Goal: Task Accomplishment & Management: Use online tool/utility

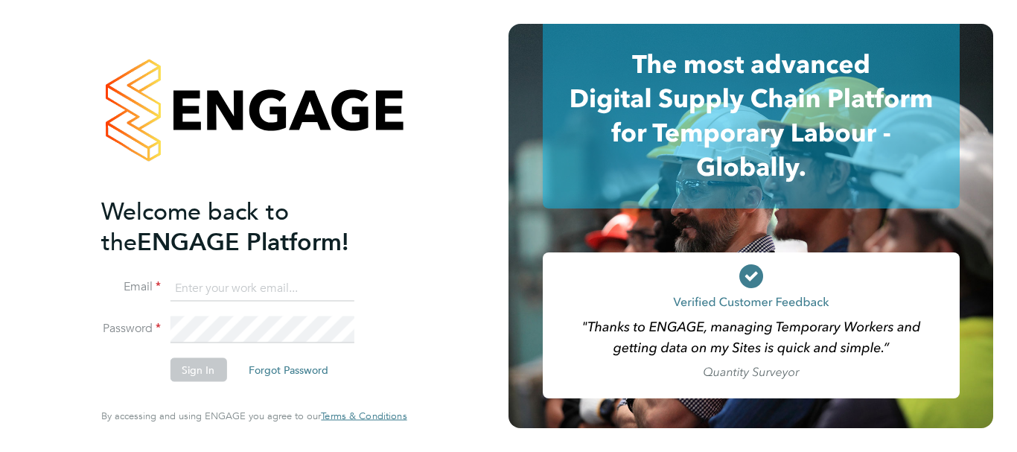
type input "[PERSON_NAME][EMAIL_ADDRESS][PERSON_NAME][DOMAIN_NAME]"
click at [206, 371] on button "Sign In" at bounding box center [198, 370] width 57 height 24
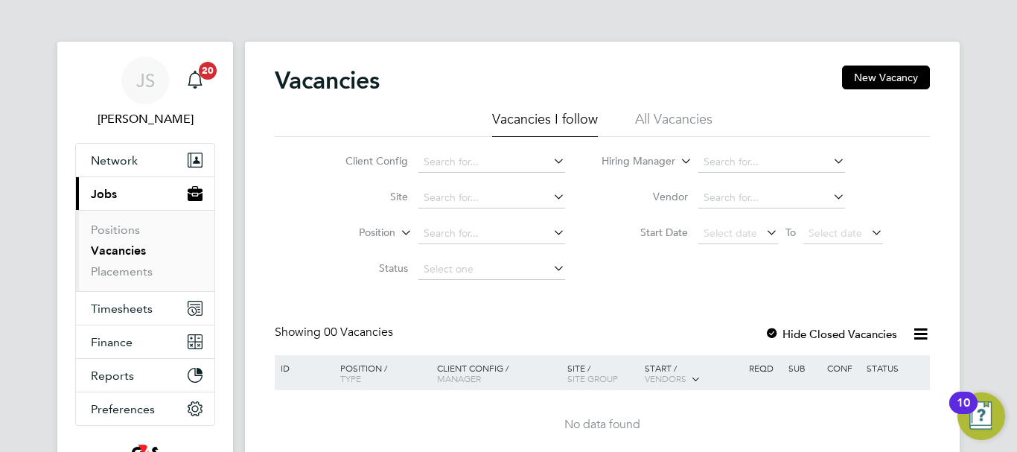
click at [841, 336] on label "Hide Closed Vacancies" at bounding box center [830, 334] width 132 height 14
click at [840, 335] on label "Hide Closed Vacancies" at bounding box center [830, 334] width 132 height 14
click at [124, 310] on span "Timesheets" at bounding box center [122, 308] width 62 height 14
click at [115, 310] on span "Timesheets" at bounding box center [122, 308] width 62 height 14
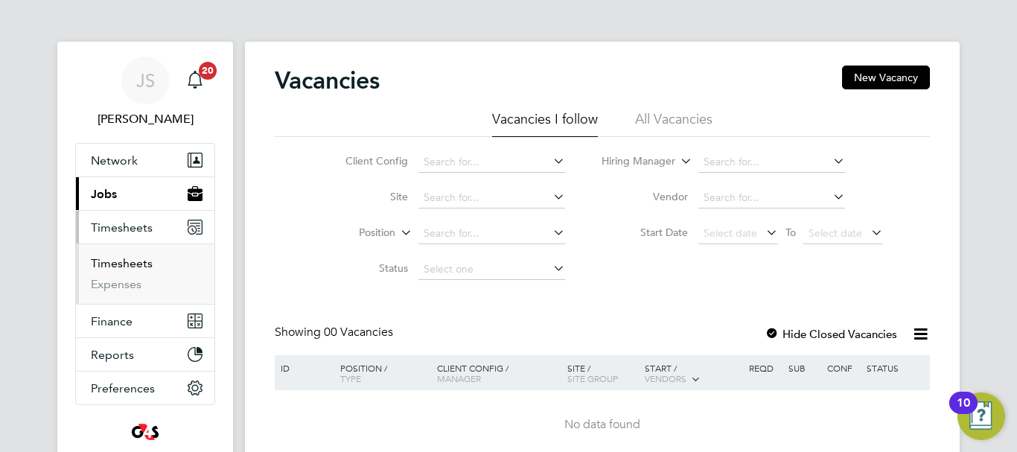
click at [120, 258] on link "Timesheets" at bounding box center [122, 263] width 62 height 14
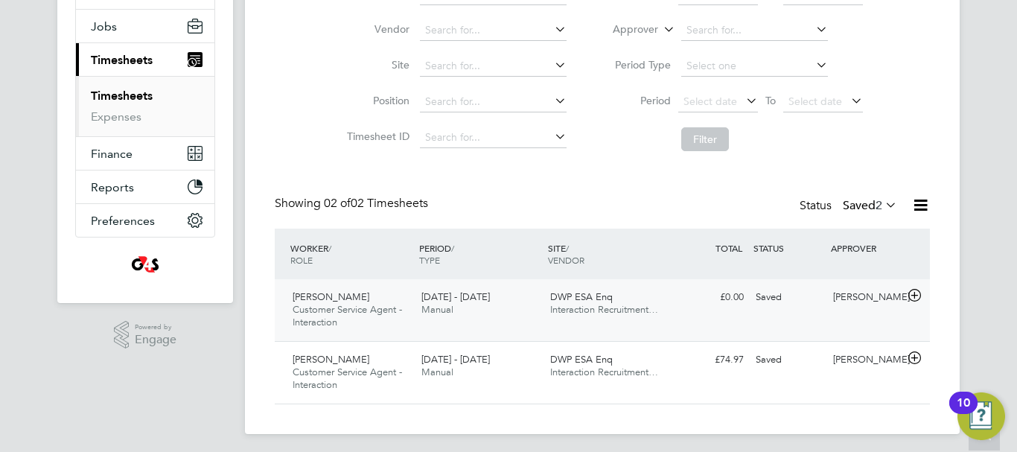
scroll to position [173, 0]
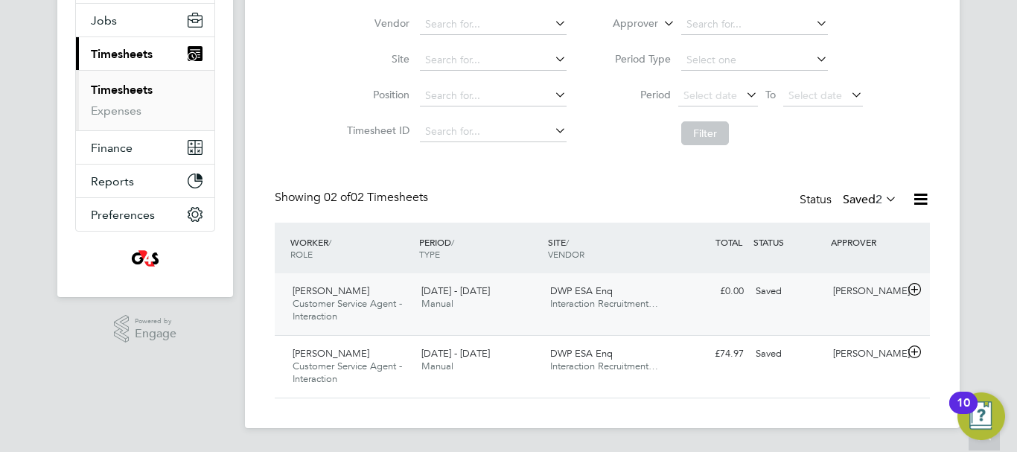
click at [618, 295] on div "DWP ESA Enq Interaction Recruitment…" at bounding box center [608, 297] width 129 height 37
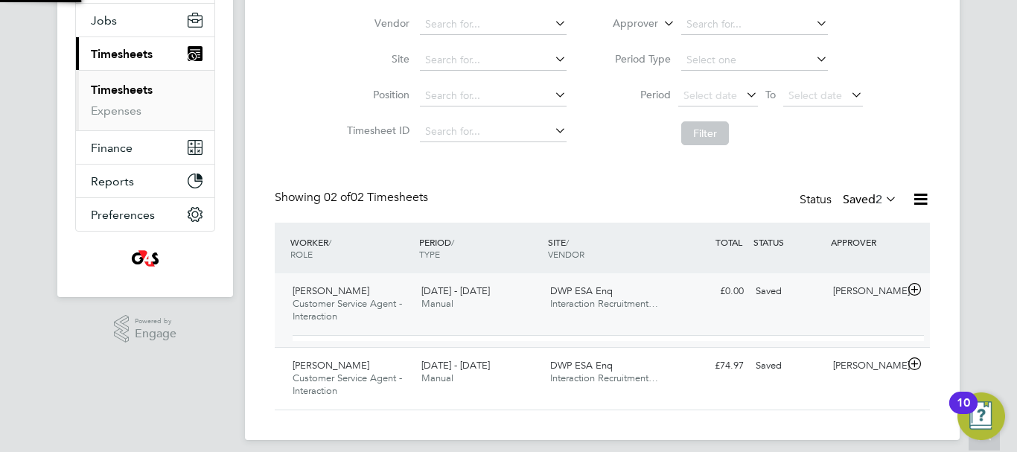
scroll to position [25, 145]
